Goal: Find specific page/section: Find specific page/section

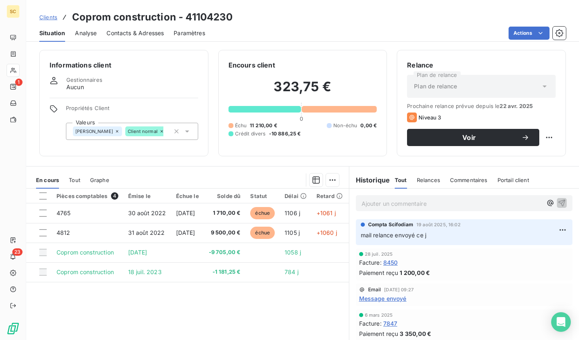
click at [43, 21] on div "Clients Coprom construction - 41104230" at bounding box center [136, 17] width 194 height 15
click at [46, 18] on span "Clients" at bounding box center [48, 17] width 18 height 7
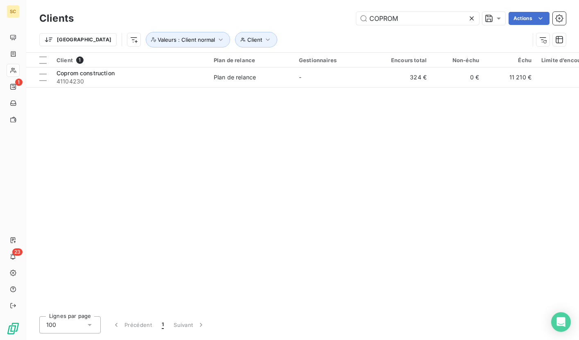
click at [468, 19] on icon at bounding box center [471, 18] width 8 height 8
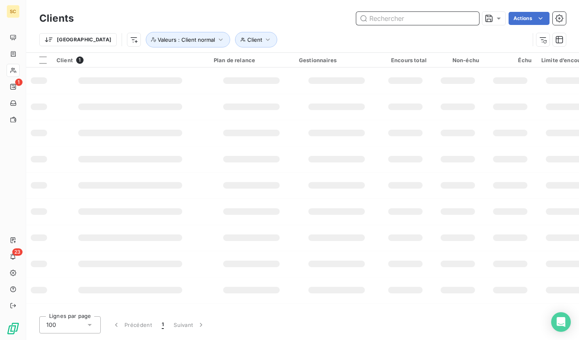
click at [422, 20] on input "text" at bounding box center [417, 18] width 123 height 13
paste input "Byg malakoff rue [PERSON_NAME]"
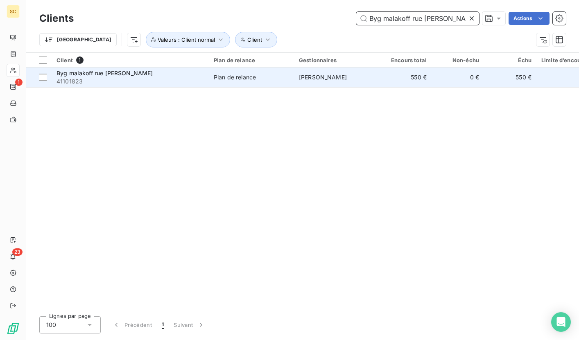
type input "Byg malakoff rue [PERSON_NAME]"
click at [183, 75] on div "Byg malakoff rue [PERSON_NAME]" at bounding box center [129, 73] width 147 height 8
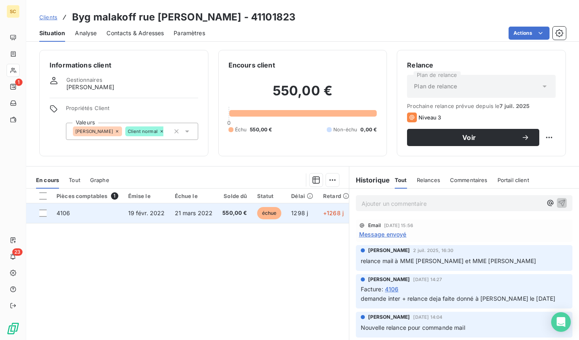
click at [114, 215] on td "4106" at bounding box center [88, 213] width 72 height 20
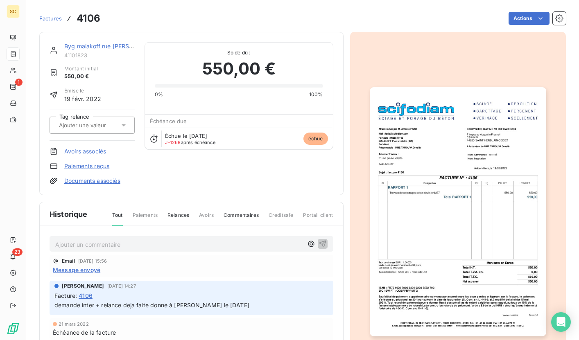
click at [476, 273] on img "button" at bounding box center [458, 211] width 176 height 249
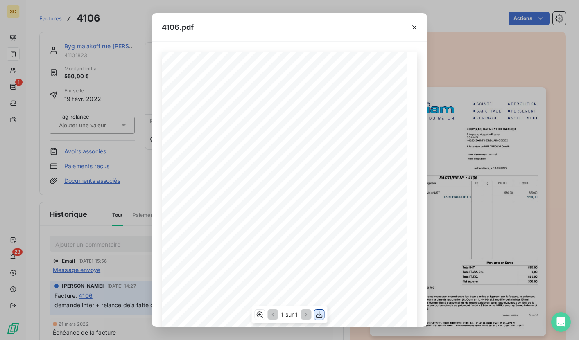
click at [322, 316] on icon "button" at bounding box center [319, 315] width 7 height 7
click at [124, 20] on div "4106.pdf Qt Désignation Ep Lg P.U. H.T. Total H.T. Version : 16.00R12 Page : 1/…" at bounding box center [289, 170] width 579 height 340
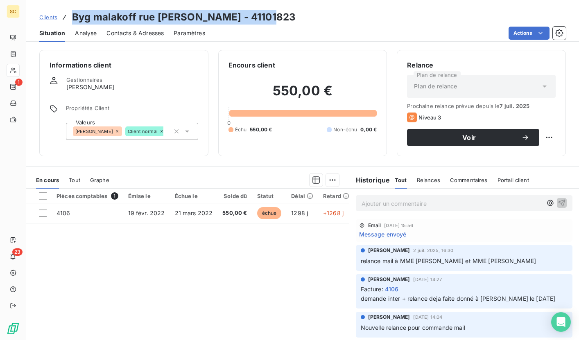
drag, startPoint x: 71, startPoint y: 15, endPoint x: 254, endPoint y: 23, distance: 183.2
click at [254, 23] on h3 "Byg malakoff rue [PERSON_NAME] - 41101823" at bounding box center [184, 17] width 224 height 15
copy h3 "Byg malakoff rue [PERSON_NAME] - 41101823"
click at [53, 20] on span "Clients" at bounding box center [48, 17] width 18 height 7
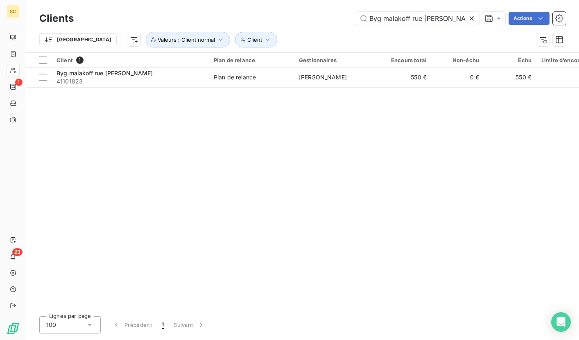
click at [472, 18] on icon at bounding box center [471, 18] width 8 height 8
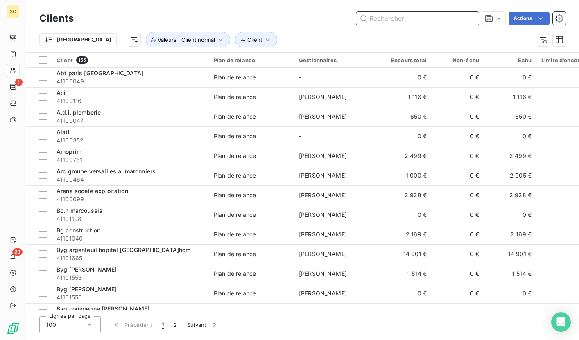
click at [417, 17] on input "text" at bounding box center [417, 18] width 123 height 13
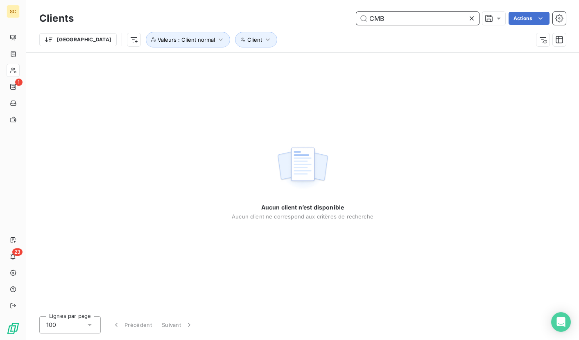
click at [454, 16] on input "CMB" at bounding box center [417, 18] width 123 height 13
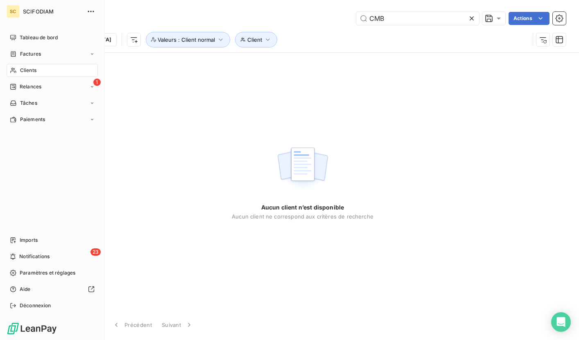
click at [14, 70] on icon at bounding box center [13, 70] width 6 height 5
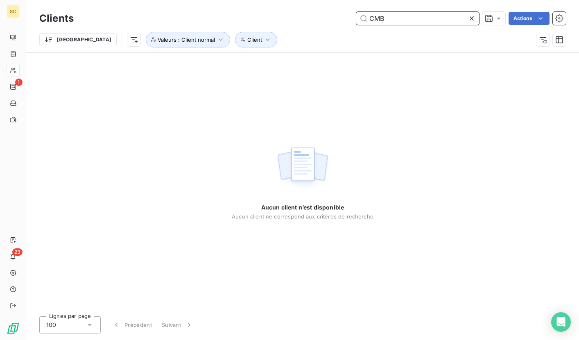
click at [411, 23] on input "CMB" at bounding box center [417, 18] width 123 height 13
type input "C"
type input "cmb"
